Goal: Transaction & Acquisition: Book appointment/travel/reservation

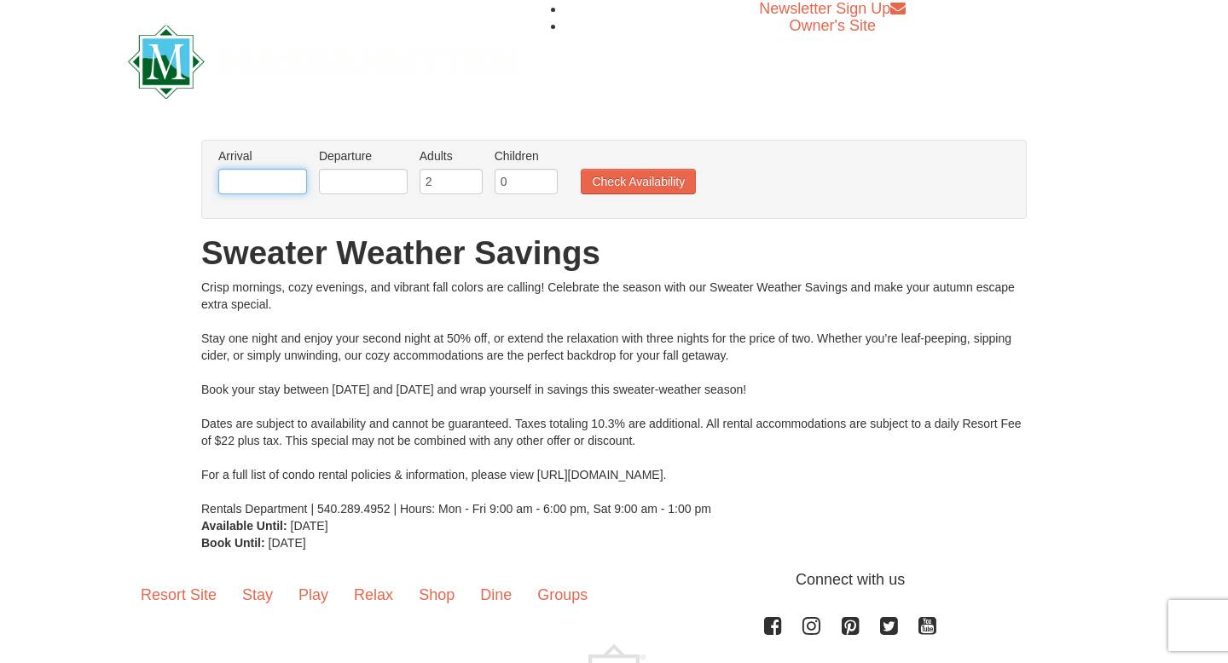
click at [253, 179] on input "text" at bounding box center [262, 182] width 89 height 26
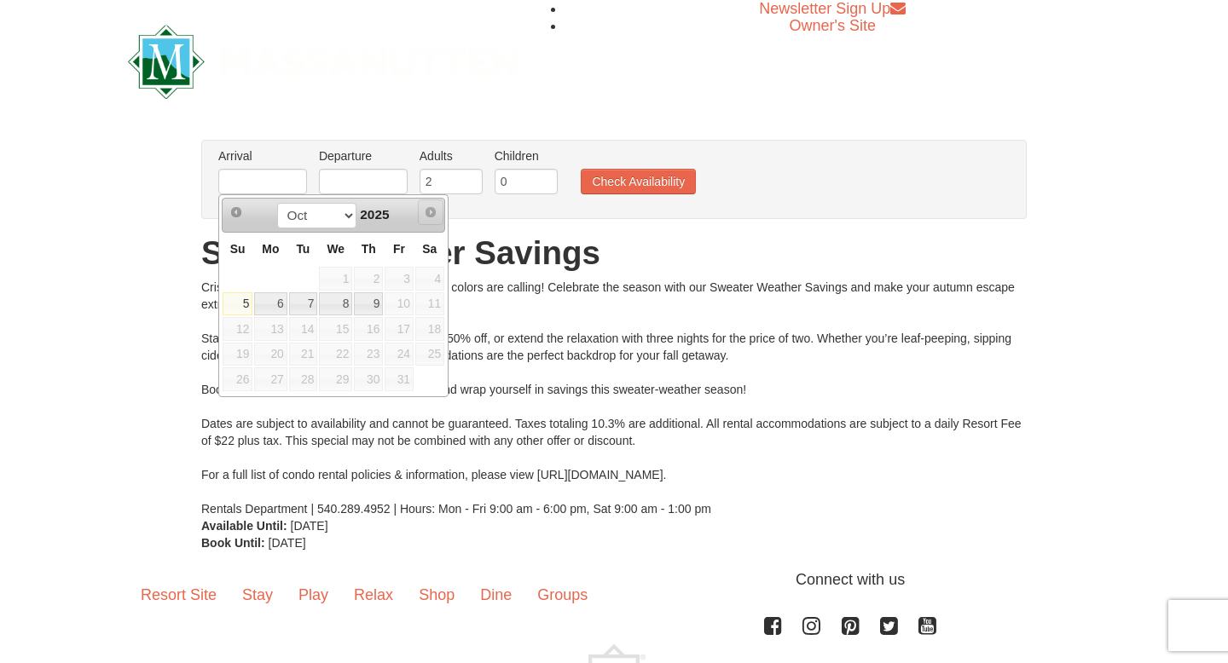
click at [430, 215] on span "Next" at bounding box center [431, 213] width 14 height 14
click at [428, 209] on span "Next" at bounding box center [431, 213] width 14 height 14
click at [344, 211] on select "Oct" at bounding box center [316, 216] width 79 height 26
click at [344, 216] on select "Oct" at bounding box center [316, 216] width 79 height 26
click at [431, 210] on span "Next" at bounding box center [431, 213] width 14 height 14
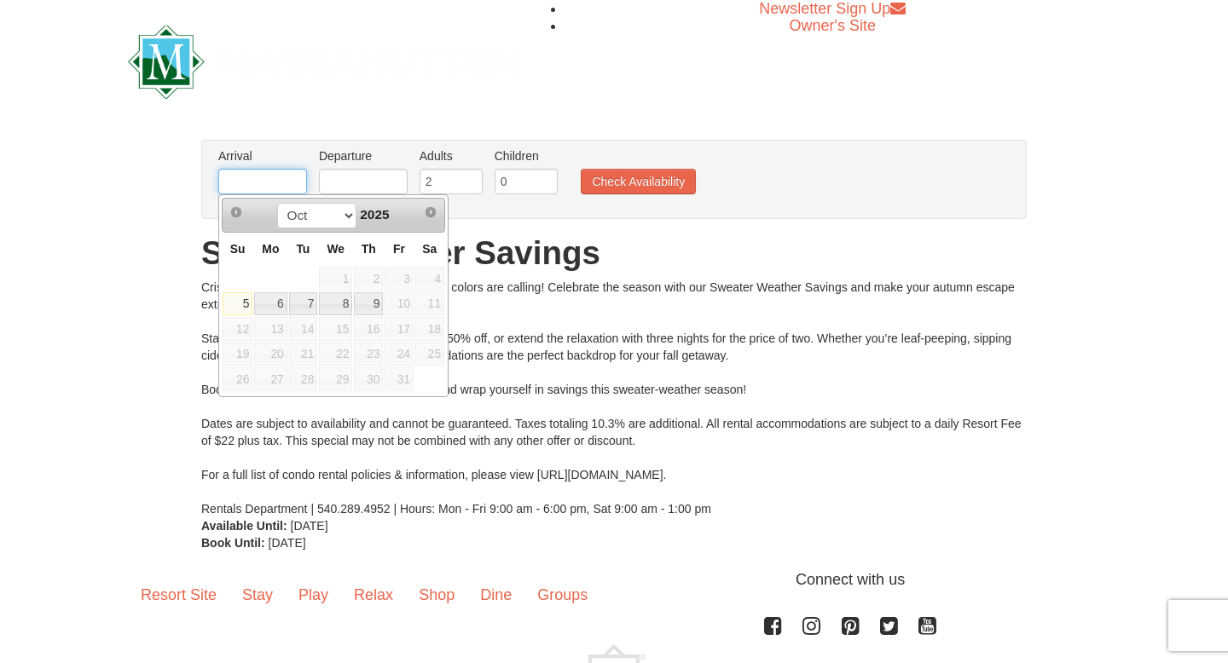
click at [274, 181] on input "text" at bounding box center [262, 182] width 89 height 26
type input "1"
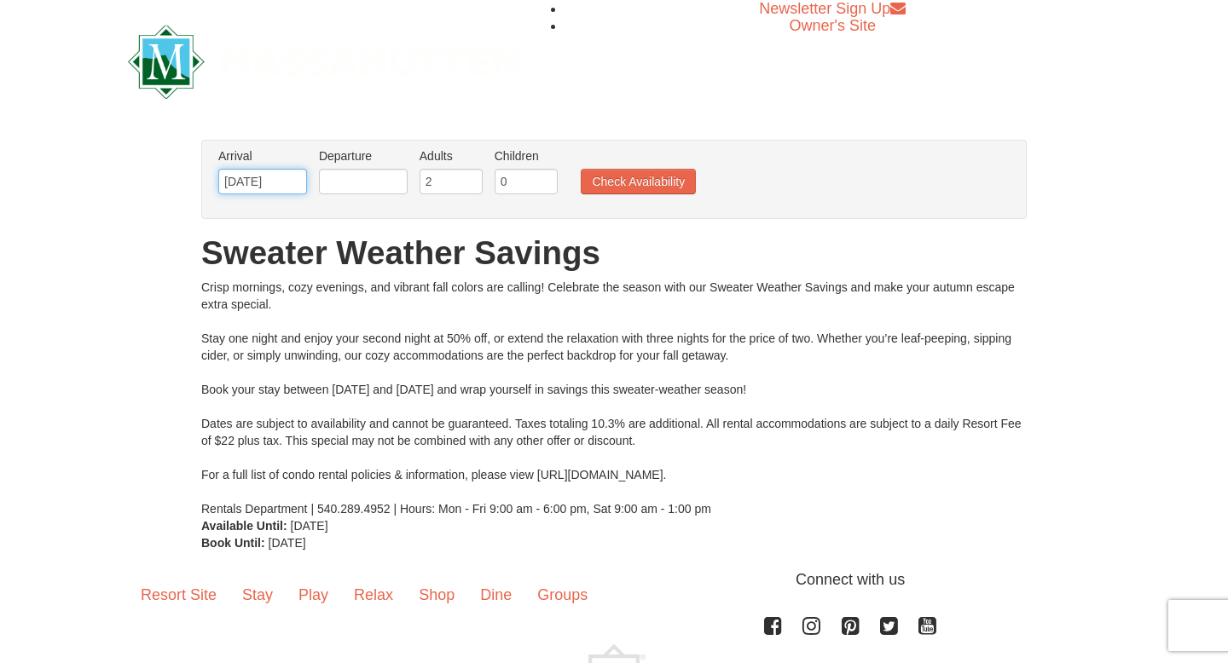
click at [293, 180] on input "10/09/2025" at bounding box center [262, 182] width 89 height 26
drag, startPoint x: 293, startPoint y: 180, endPoint x: 171, endPoint y: 189, distance: 121.5
click at [171, 189] on div "× From: To: Adults: 2 Children: 0 Change Arrival Please format dates MM/DD/YYYY…" at bounding box center [614, 346] width 1228 height 446
type input "10/09/2025"
click at [646, 180] on button "Check Availability" at bounding box center [638, 182] width 115 height 26
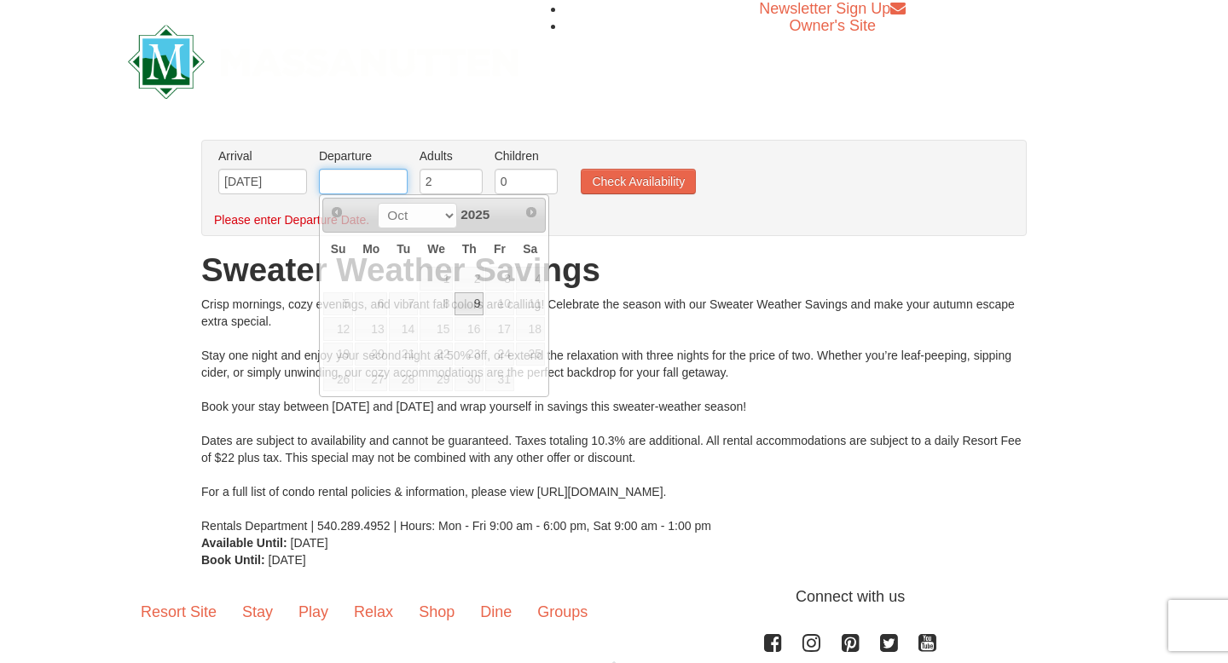
click at [349, 183] on input "text" at bounding box center [363, 182] width 89 height 26
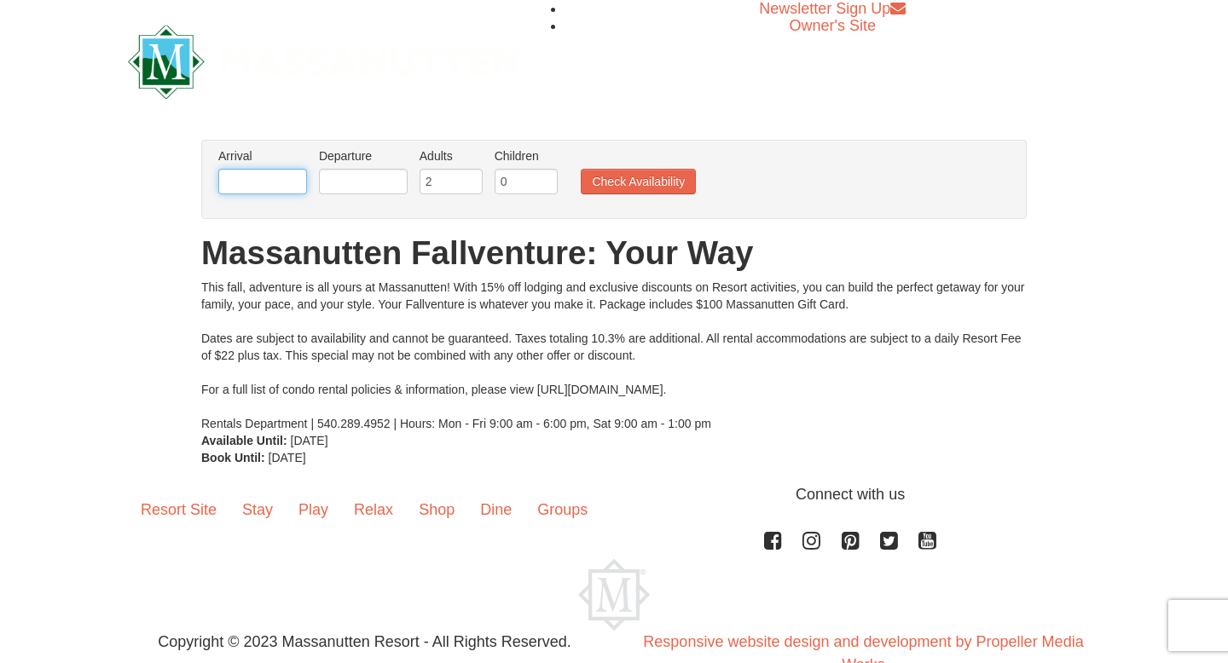
click at [252, 186] on input "text" at bounding box center [262, 182] width 89 height 26
click at [493, 223] on div "From: To: Adults: 2 Children: 0 Change Arrival Please format dates MM/DD/YYYY P…" at bounding box center [614, 303] width 826 height 327
click at [269, 182] on input "text" at bounding box center [262, 182] width 89 height 26
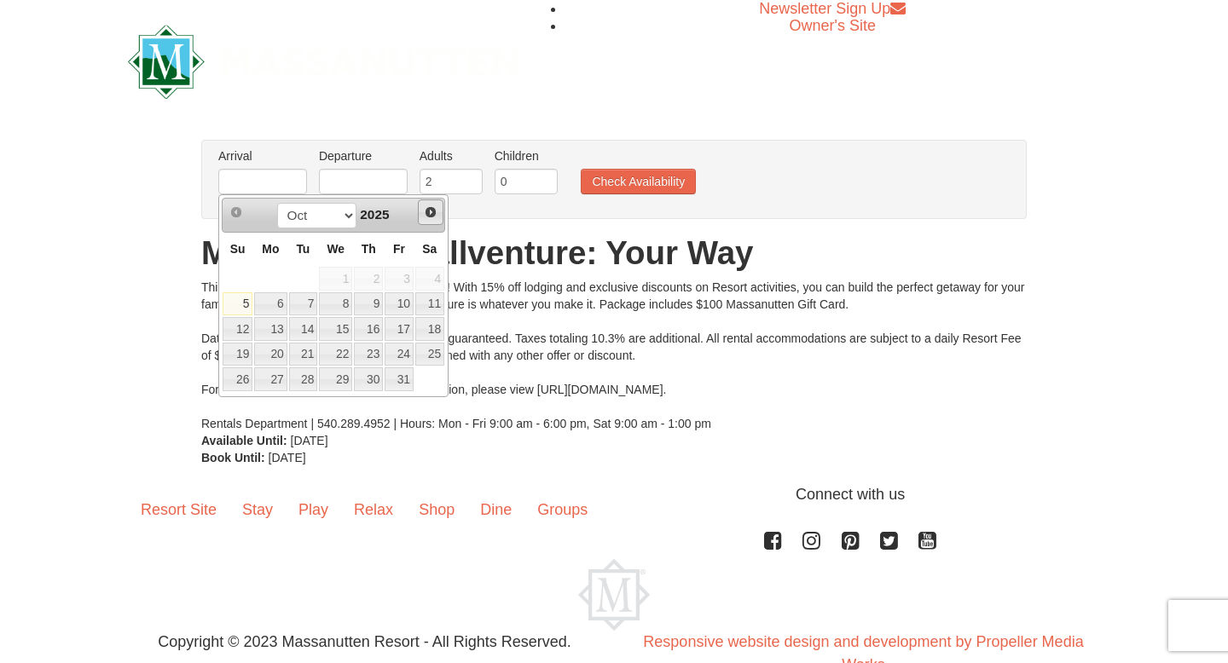
click at [434, 211] on span "Next" at bounding box center [431, 213] width 14 height 14
click at [343, 380] on link "26" at bounding box center [335, 380] width 33 height 24
type input "[DATE]"
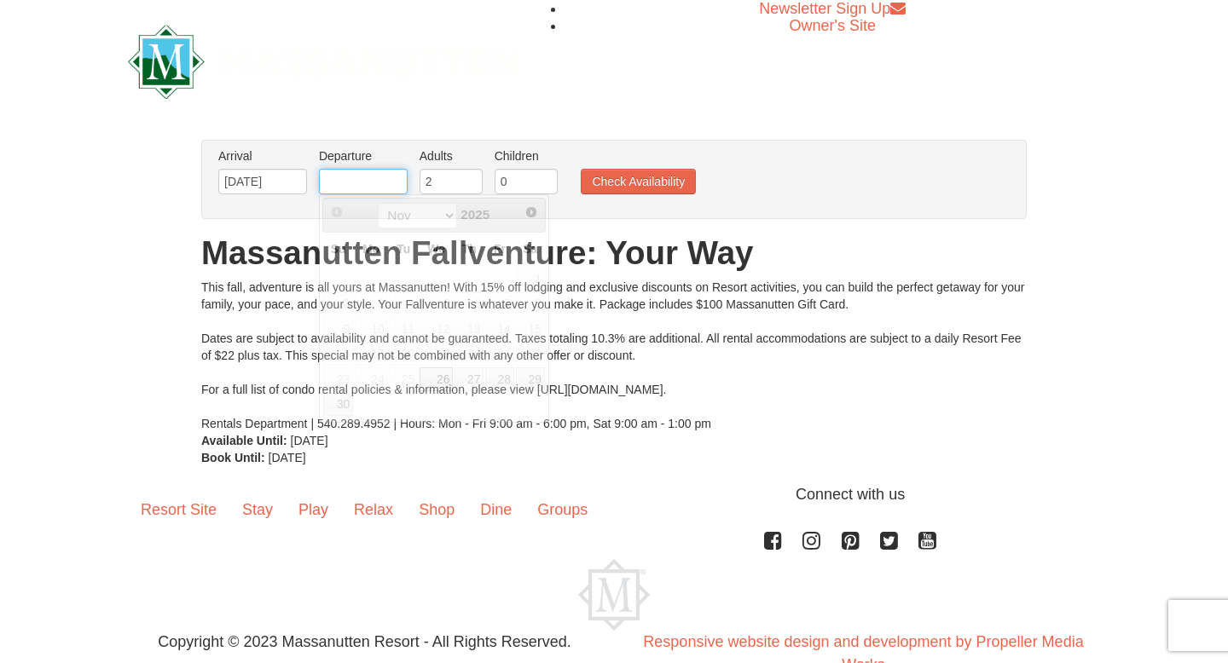
click at [345, 182] on input "text" at bounding box center [363, 182] width 89 height 26
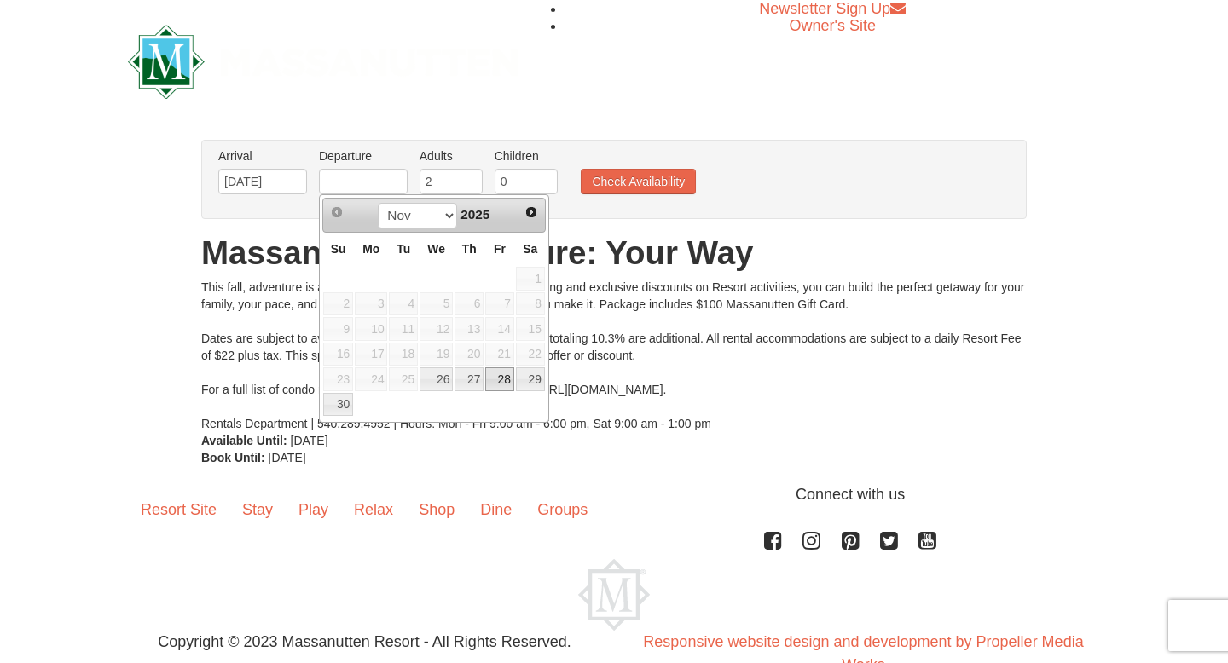
click at [507, 374] on link "28" at bounding box center [499, 380] width 29 height 24
type input "[DATE]"
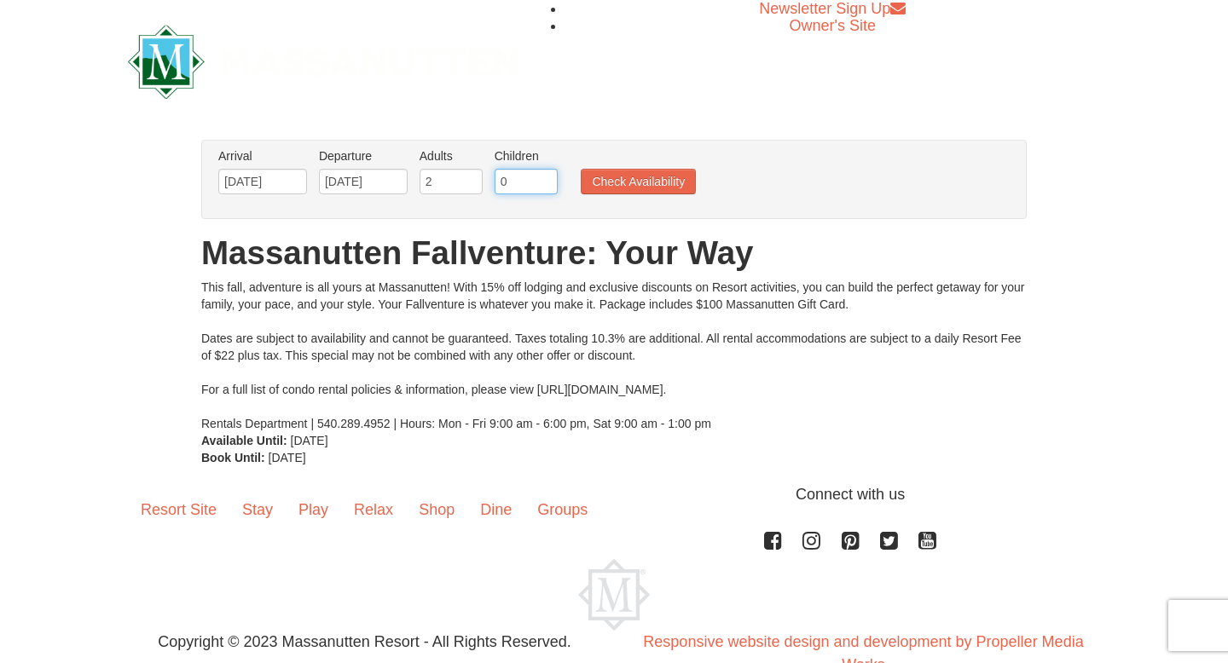
click at [505, 191] on input "0" at bounding box center [526, 182] width 63 height 26
click at [545, 178] on input "1" at bounding box center [526, 182] width 63 height 26
click at [545, 178] on input "2" at bounding box center [526, 182] width 63 height 26
type input "3"
click at [545, 178] on input "3" at bounding box center [526, 182] width 63 height 26
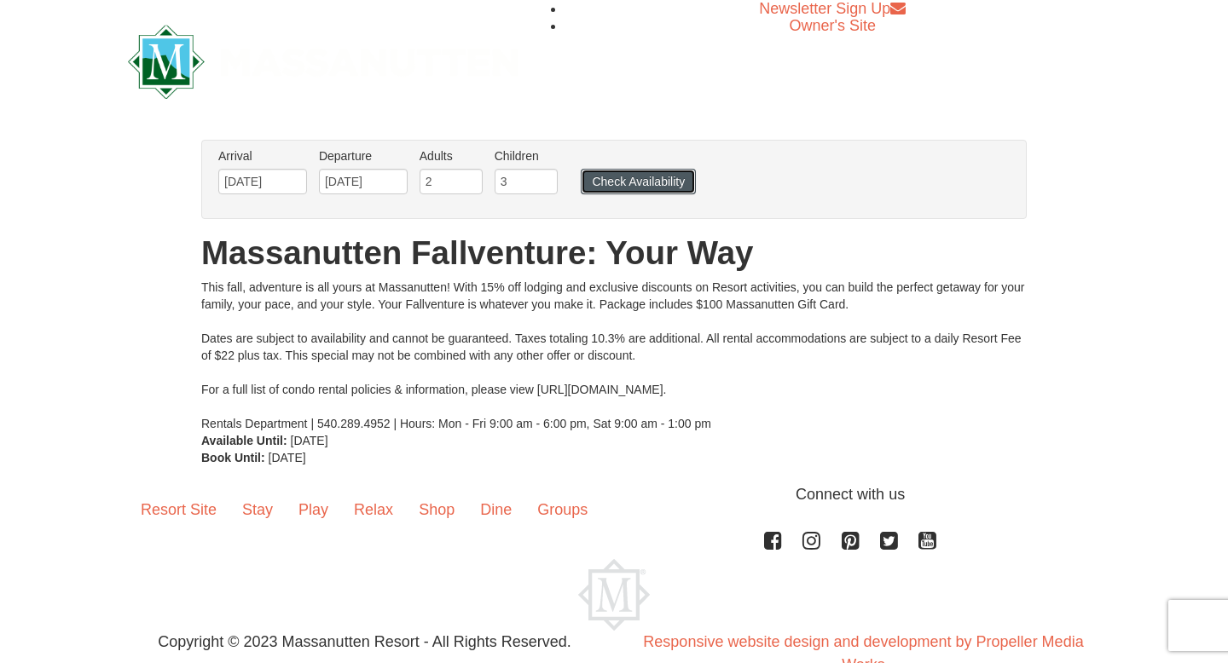
click at [627, 171] on button "Check Availability" at bounding box center [638, 182] width 115 height 26
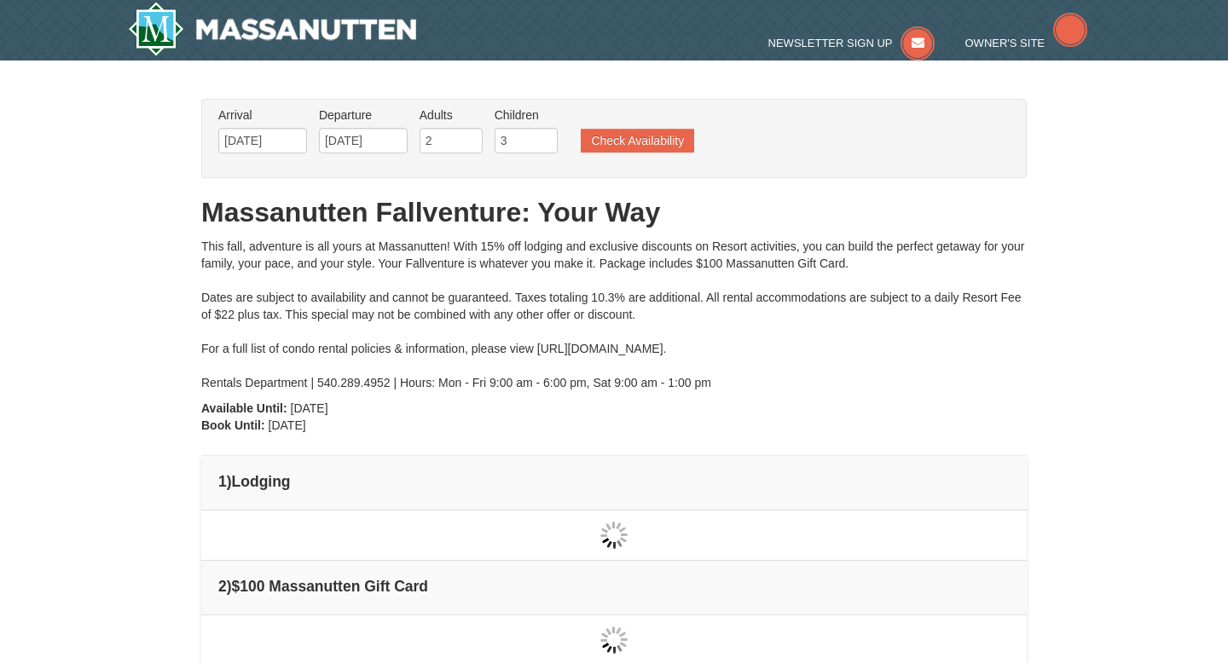
type input "[DATE]"
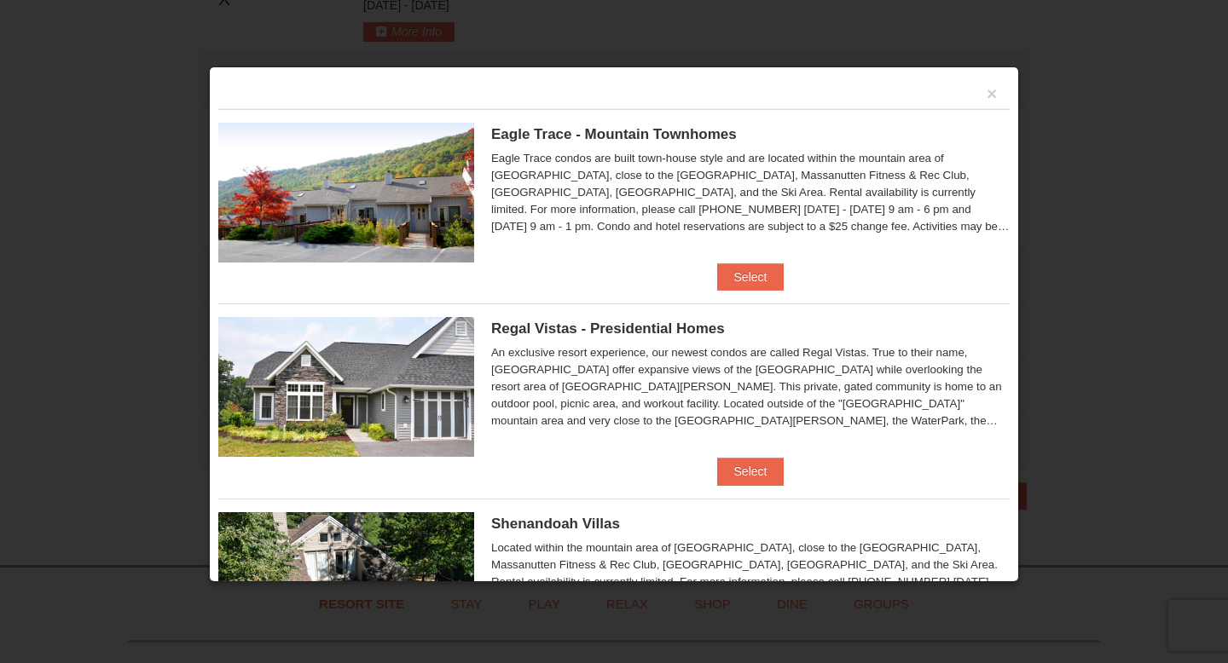
click at [405, 177] on img at bounding box center [346, 193] width 256 height 140
click at [758, 267] on button "Select" at bounding box center [750, 277] width 67 height 27
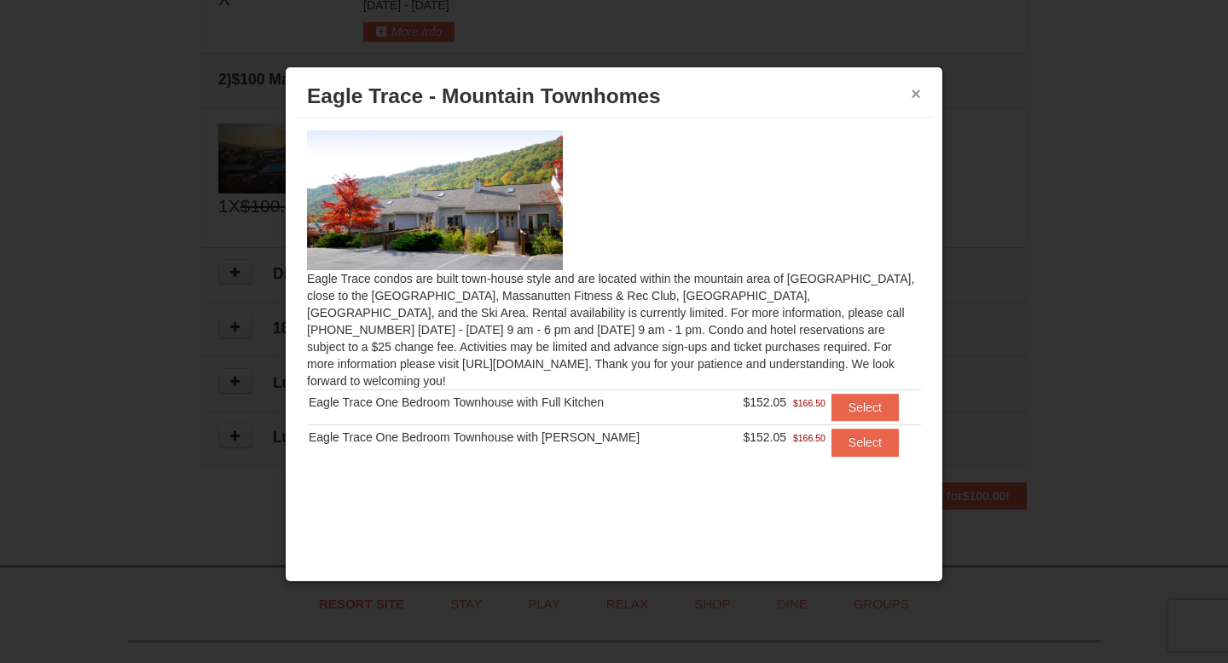
click at [915, 90] on button "×" at bounding box center [916, 93] width 10 height 17
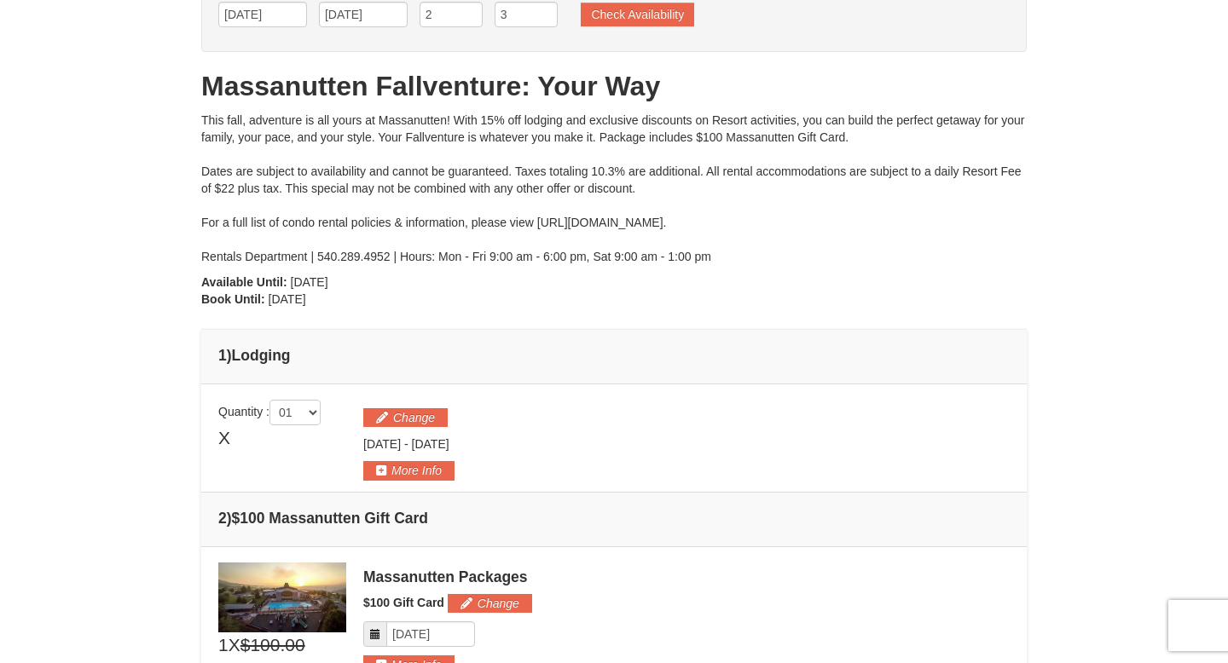
scroll to position [124, 0]
